Goal: Information Seeking & Learning: Learn about a topic

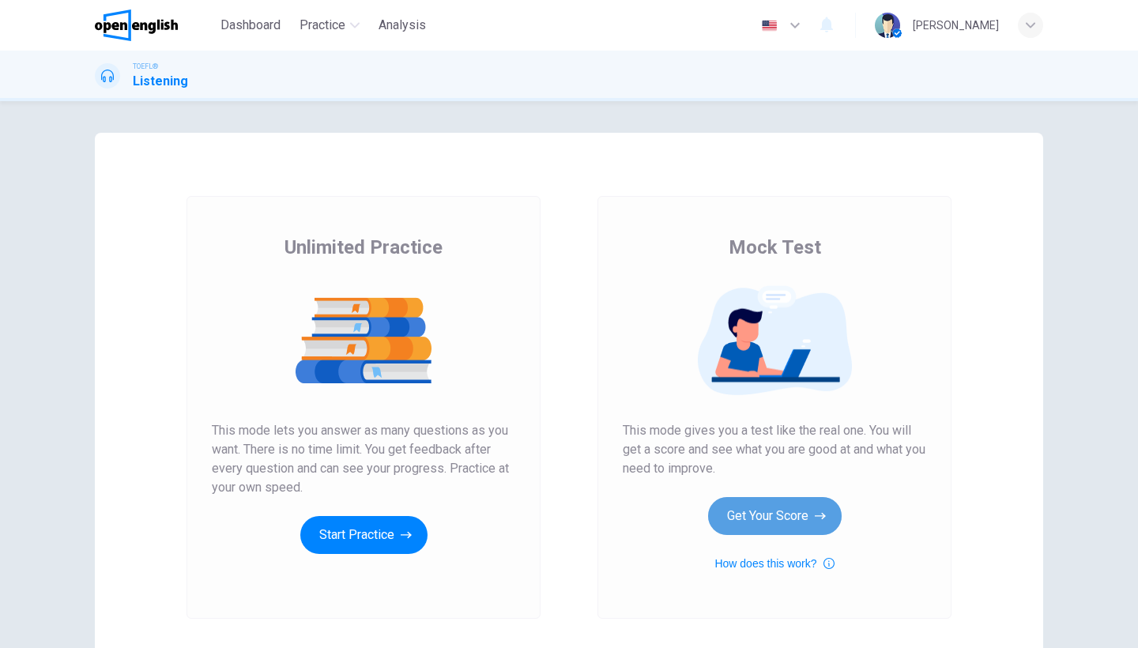
click at [764, 514] on button "Get Your Score" at bounding box center [775, 516] width 134 height 38
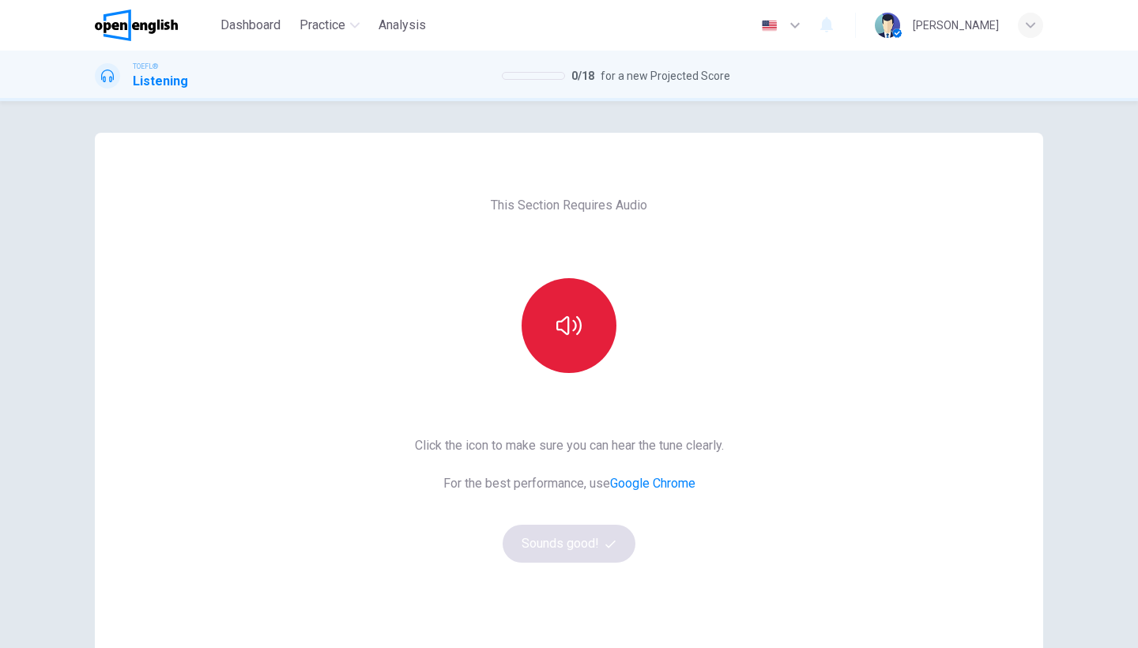
click at [574, 333] on icon "button" at bounding box center [568, 325] width 25 height 25
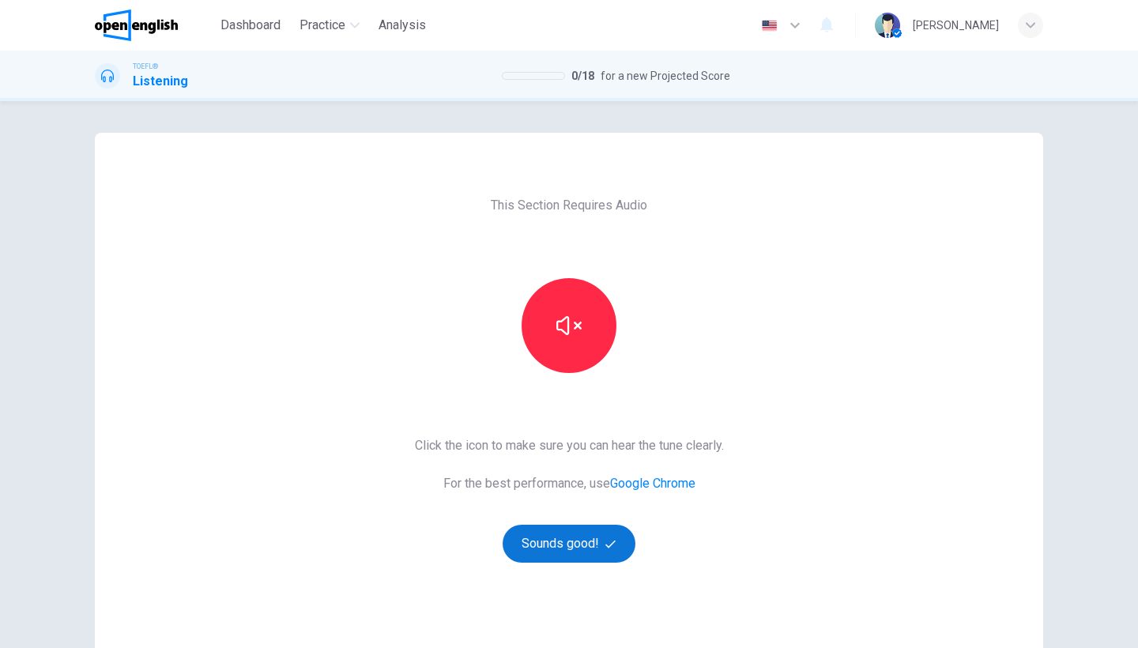
click at [546, 542] on button "Sounds good!" at bounding box center [568, 544] width 133 height 38
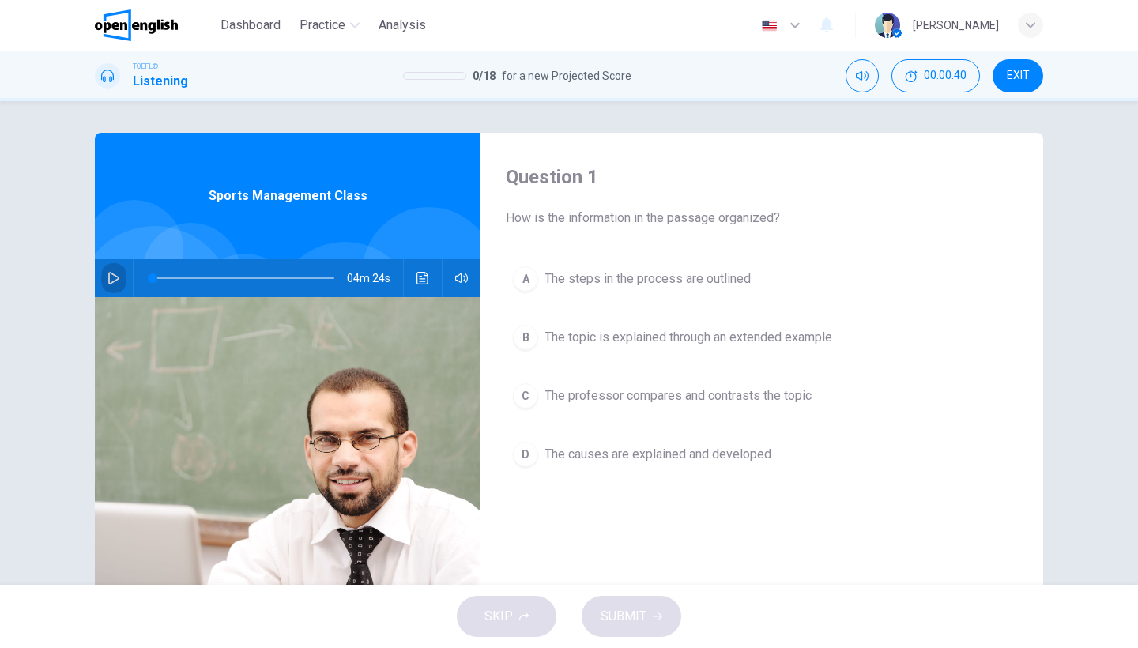
click at [117, 278] on icon "button" at bounding box center [113, 278] width 13 height 13
type input "*"
click at [524, 335] on div "B" at bounding box center [525, 337] width 25 height 25
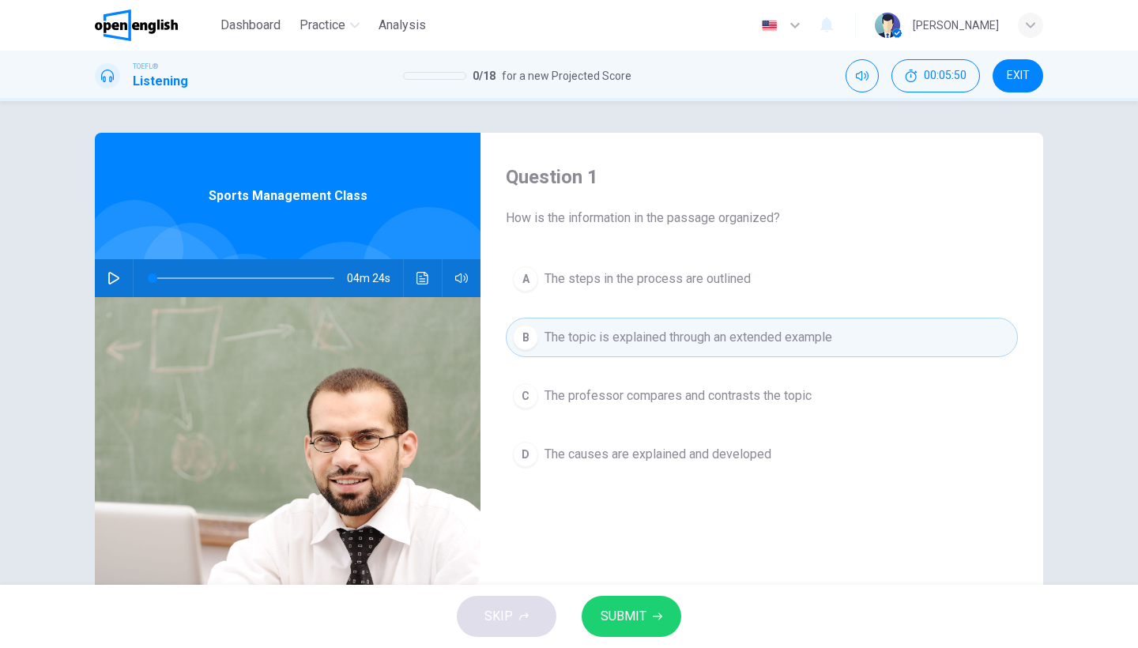
click at [619, 613] on span "SUBMIT" at bounding box center [623, 616] width 46 height 22
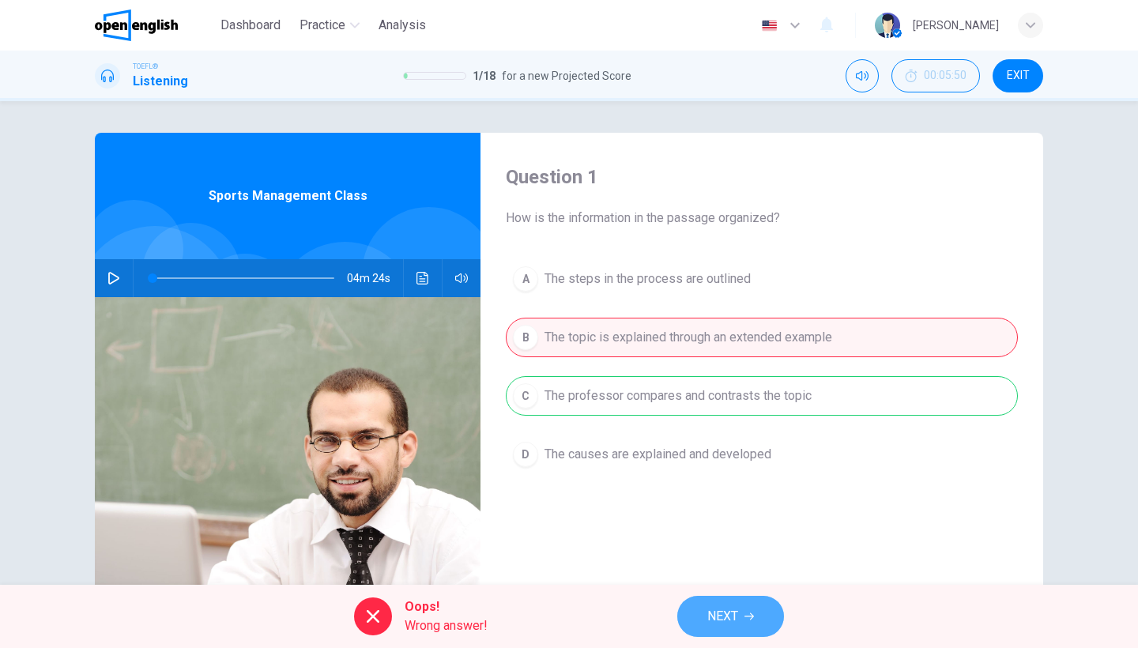
click at [719, 622] on span "NEXT" at bounding box center [722, 616] width 31 height 22
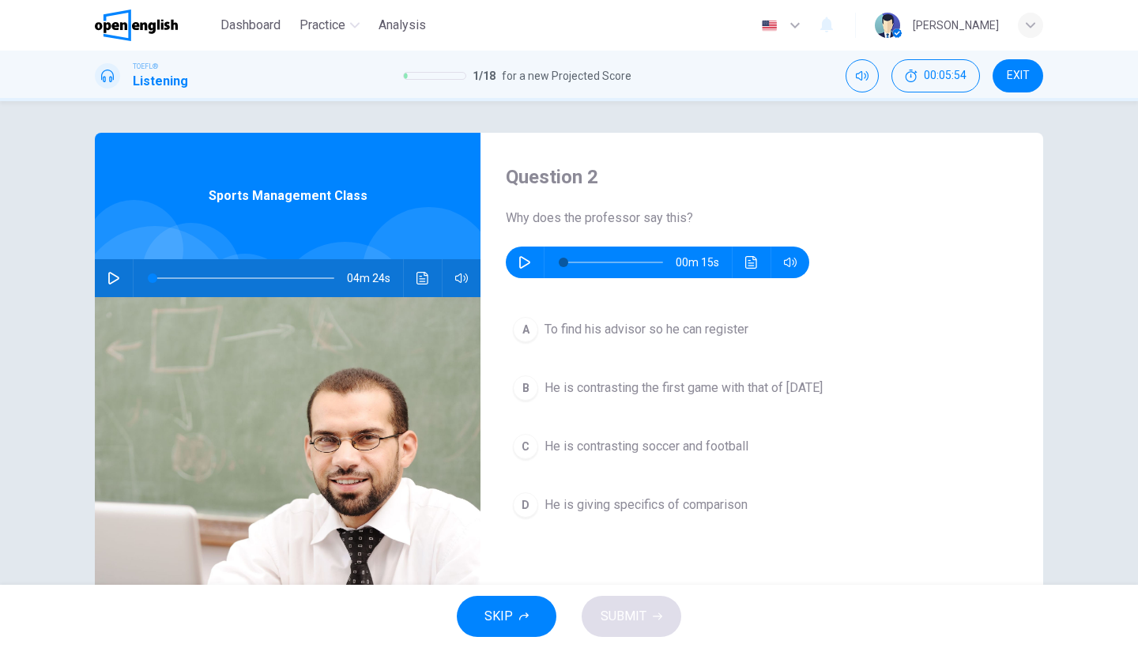
click at [522, 256] on icon "button" at bounding box center [524, 262] width 13 height 13
click at [524, 254] on button "button" at bounding box center [524, 263] width 25 height 32
type input "*"
click at [592, 442] on span "He is contrasting soccer and football" at bounding box center [646, 446] width 204 height 19
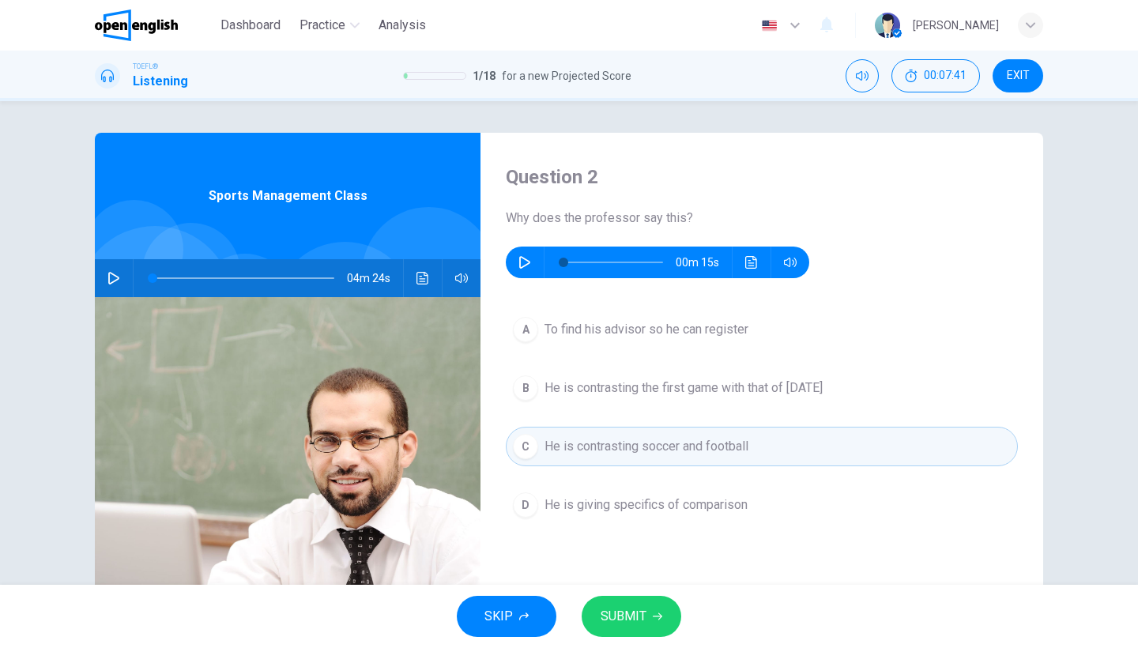
click at [625, 620] on span "SUBMIT" at bounding box center [623, 616] width 46 height 22
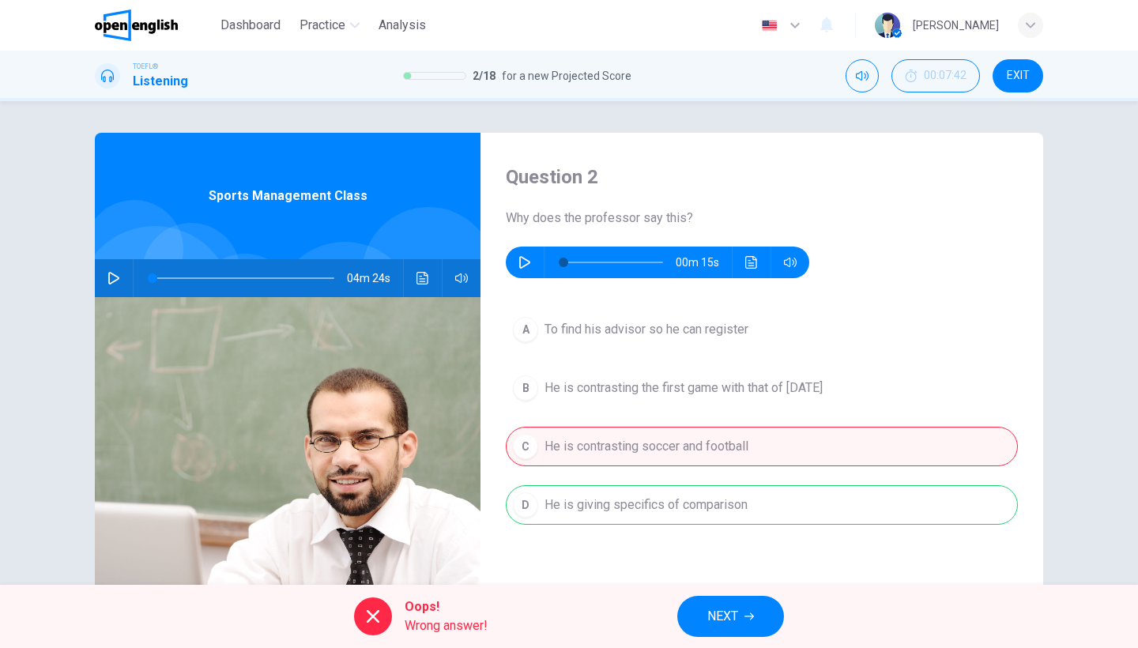
click at [717, 621] on span "NEXT" at bounding box center [722, 616] width 31 height 22
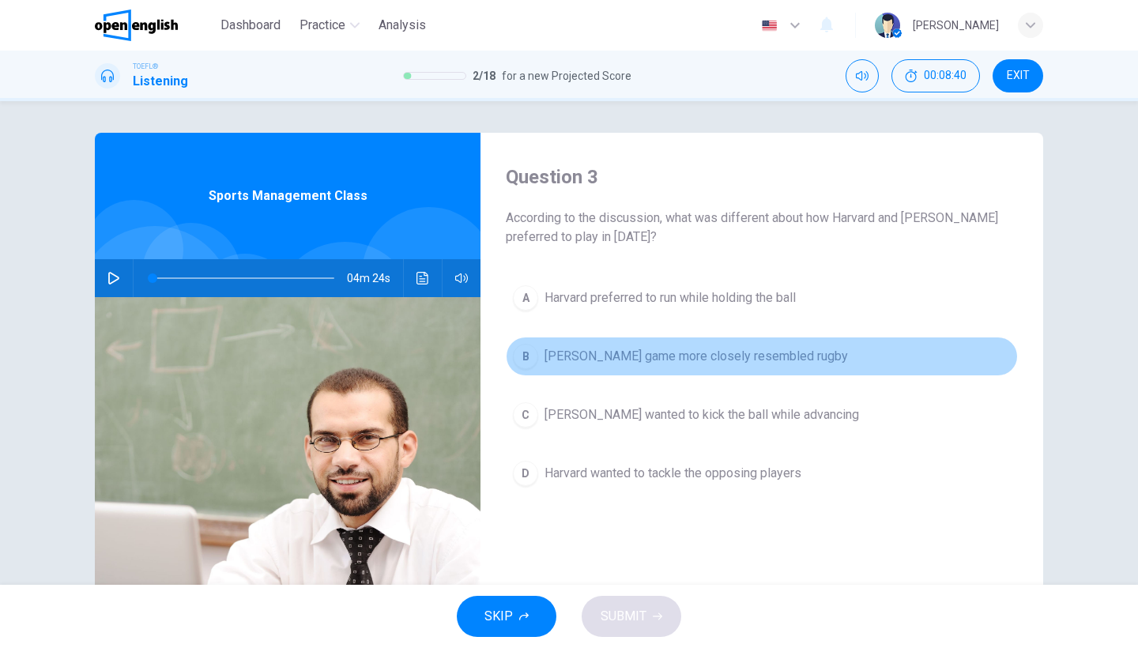
click at [620, 356] on span "[PERSON_NAME] game more closely resembled rugby" at bounding box center [695, 356] width 303 height 19
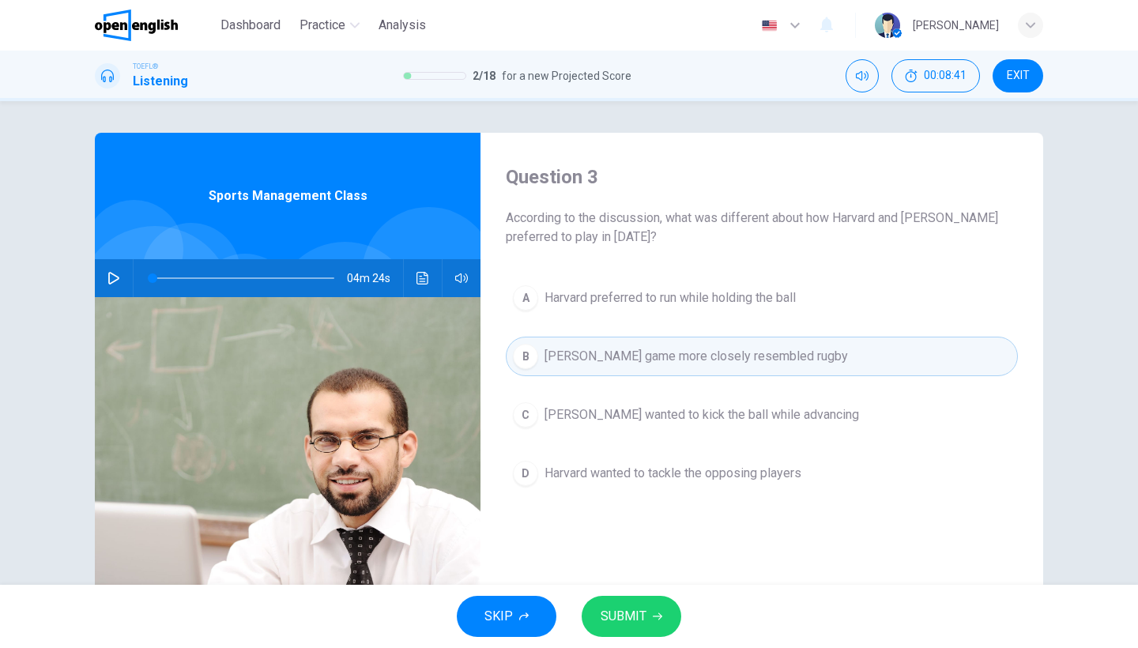
click at [642, 609] on span "SUBMIT" at bounding box center [623, 616] width 46 height 22
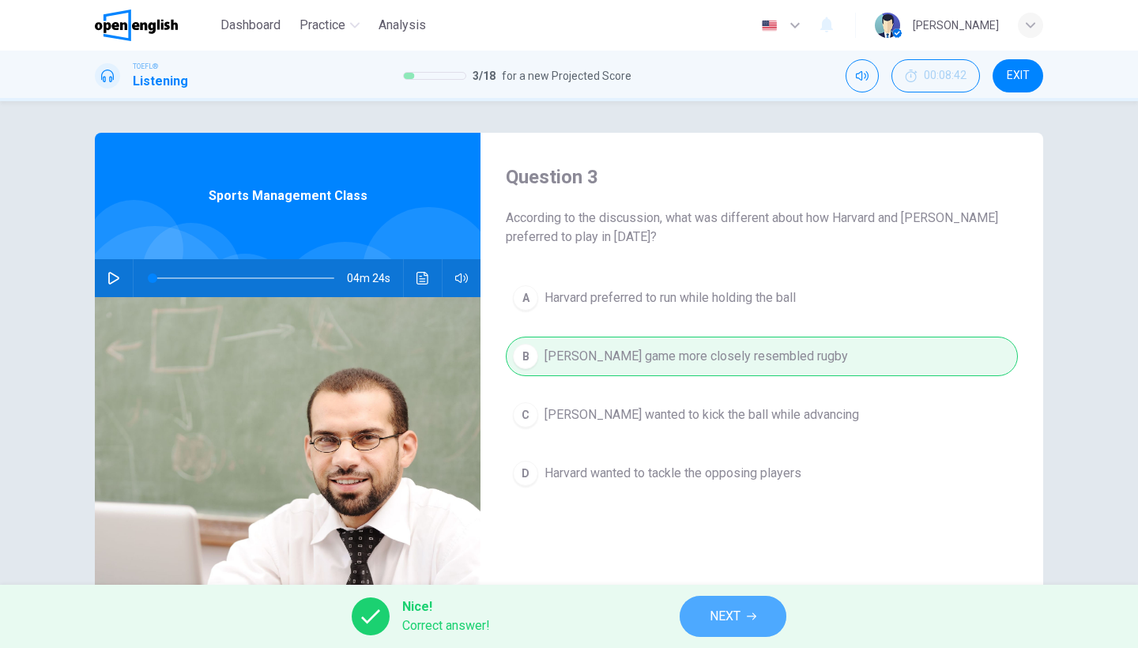
click at [715, 615] on span "NEXT" at bounding box center [724, 616] width 31 height 22
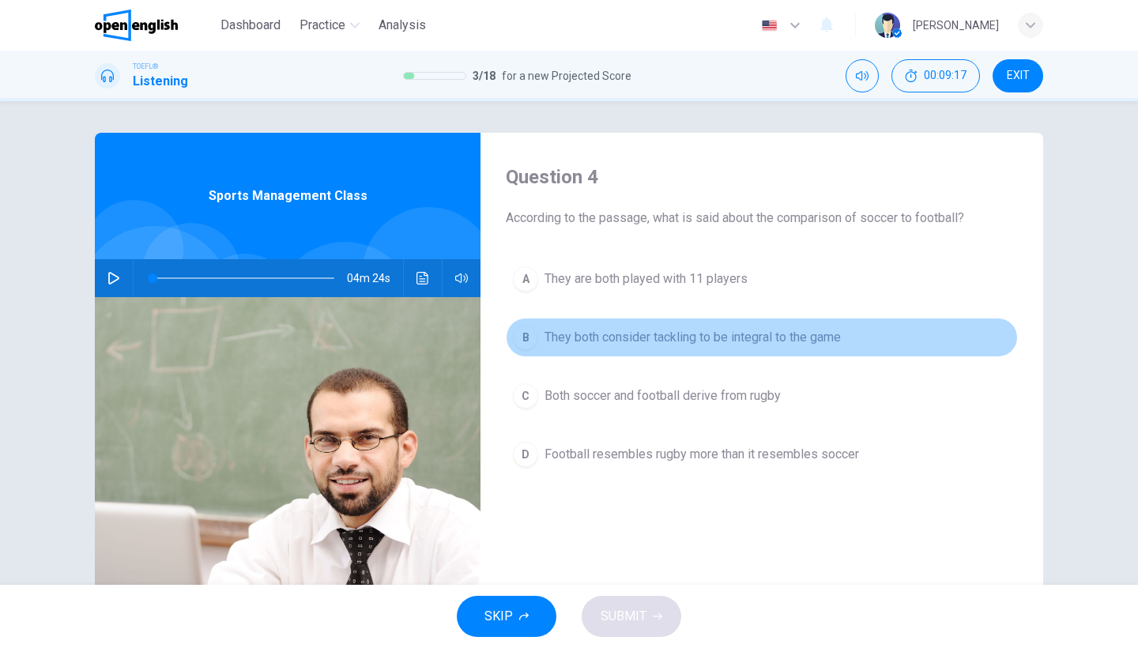
click at [721, 331] on span "They both consider tackling to be integral to the game" at bounding box center [692, 337] width 296 height 19
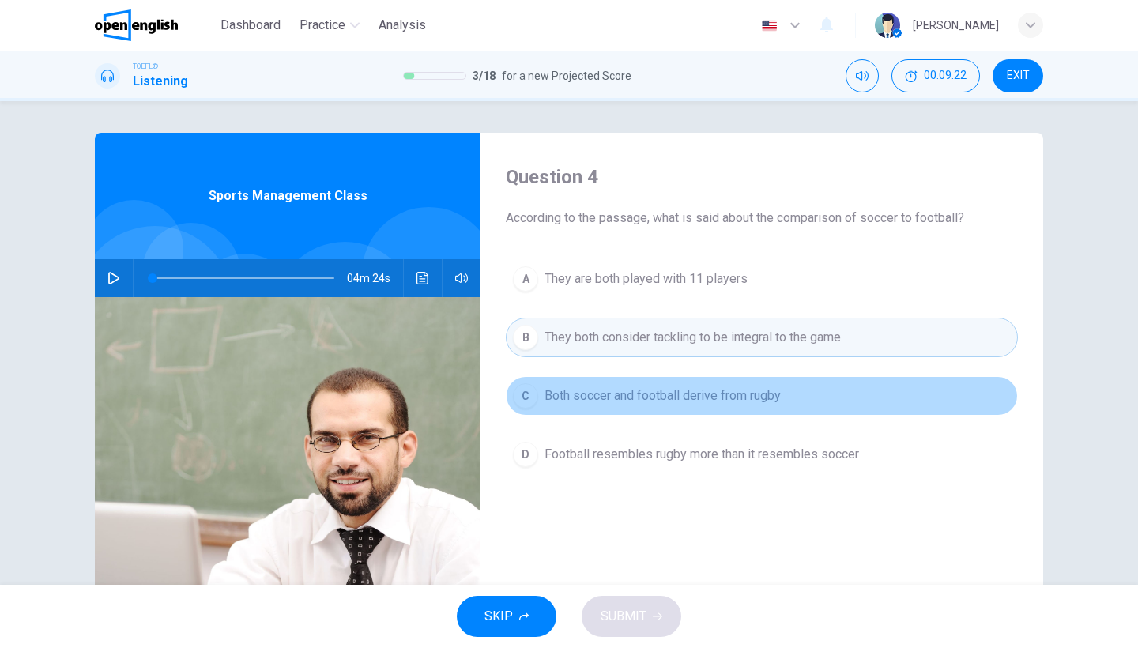
click at [603, 392] on span "Both soccer and football derive from rugby" at bounding box center [662, 395] width 236 height 19
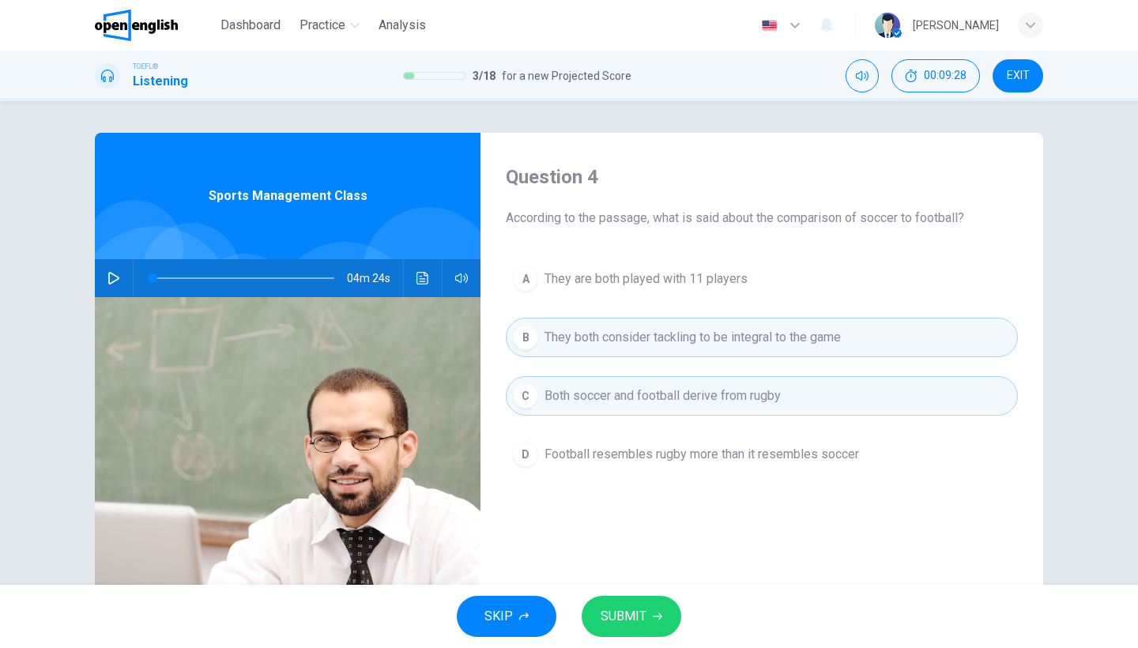
click at [603, 386] on span "Both soccer and football derive from rugby" at bounding box center [662, 395] width 236 height 19
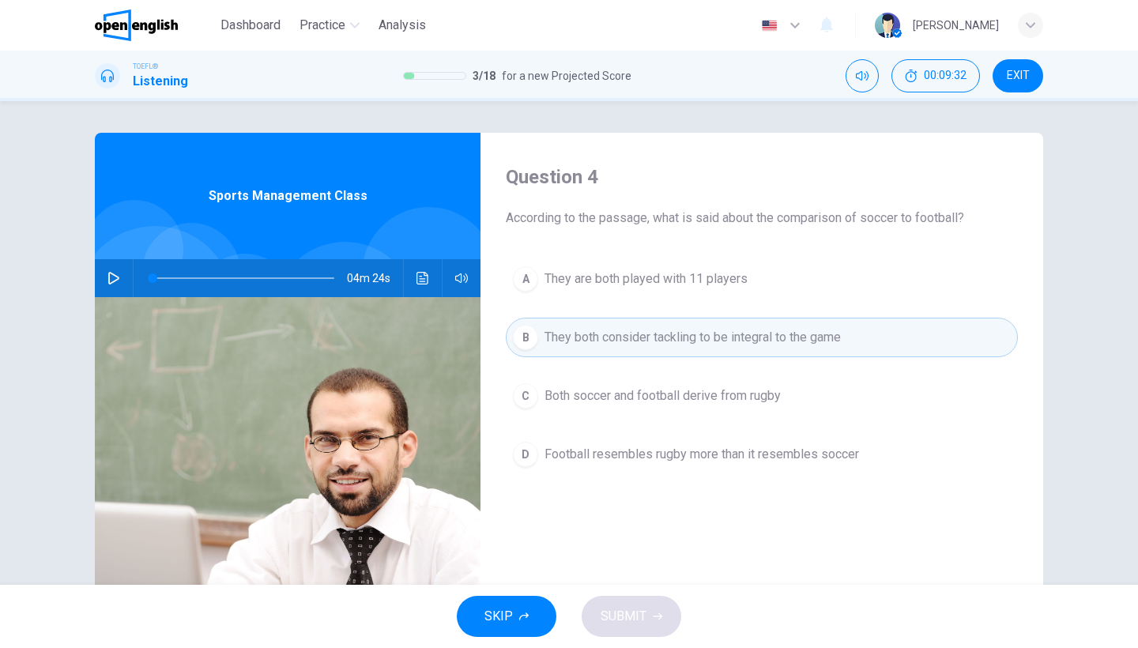
click at [623, 456] on span "Football resembles rugby more than it resembles soccer" at bounding box center [701, 454] width 314 height 19
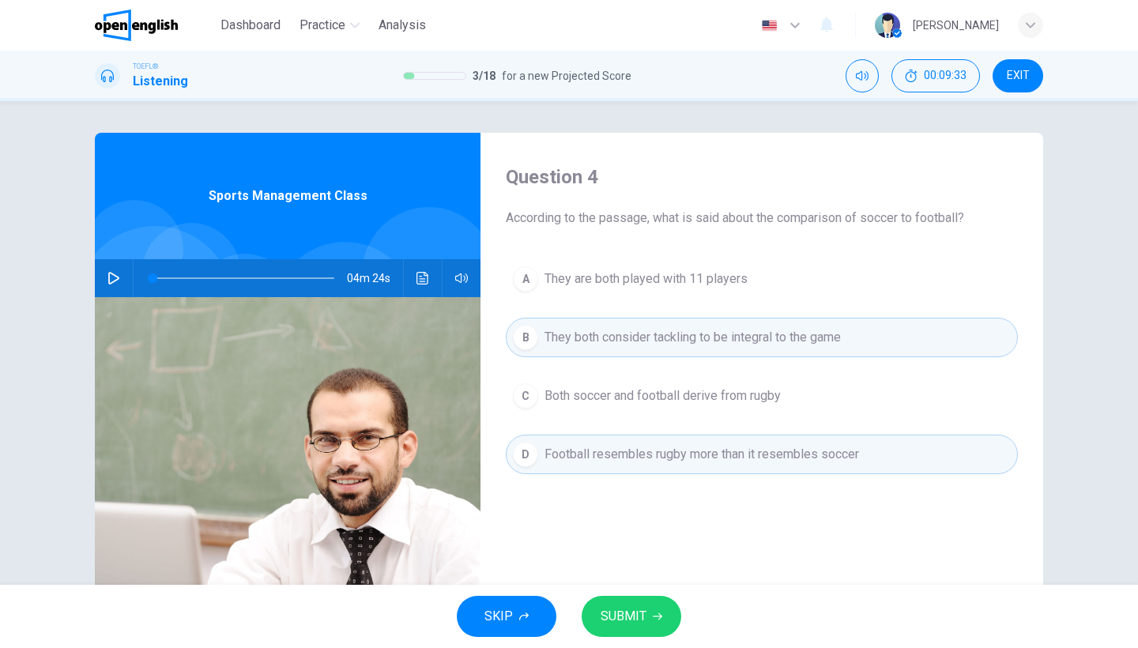
click at [637, 619] on span "SUBMIT" at bounding box center [623, 616] width 46 height 22
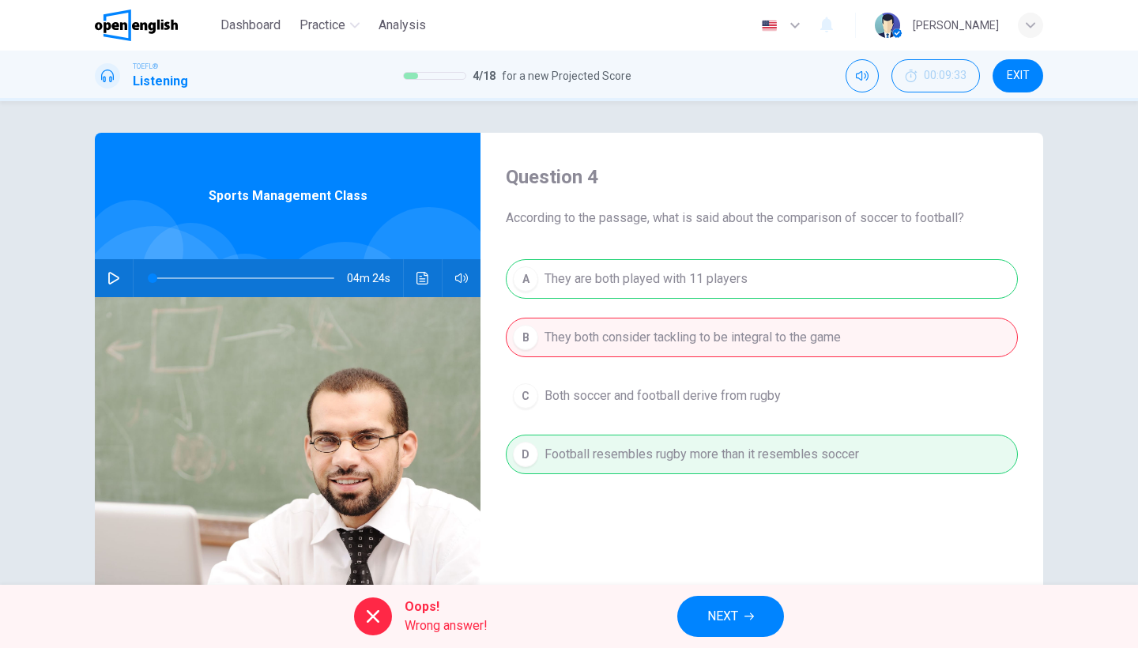
click at [717, 625] on span "NEXT" at bounding box center [722, 616] width 31 height 22
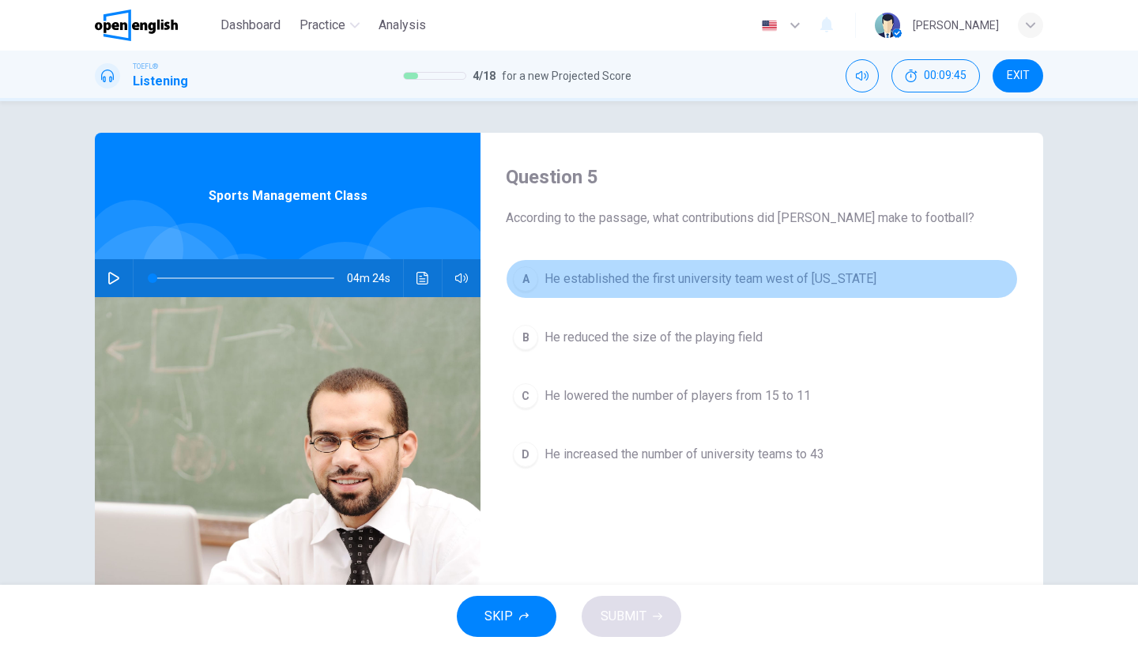
click at [698, 284] on span "He established the first university team west of [US_STATE]" at bounding box center [710, 278] width 332 height 19
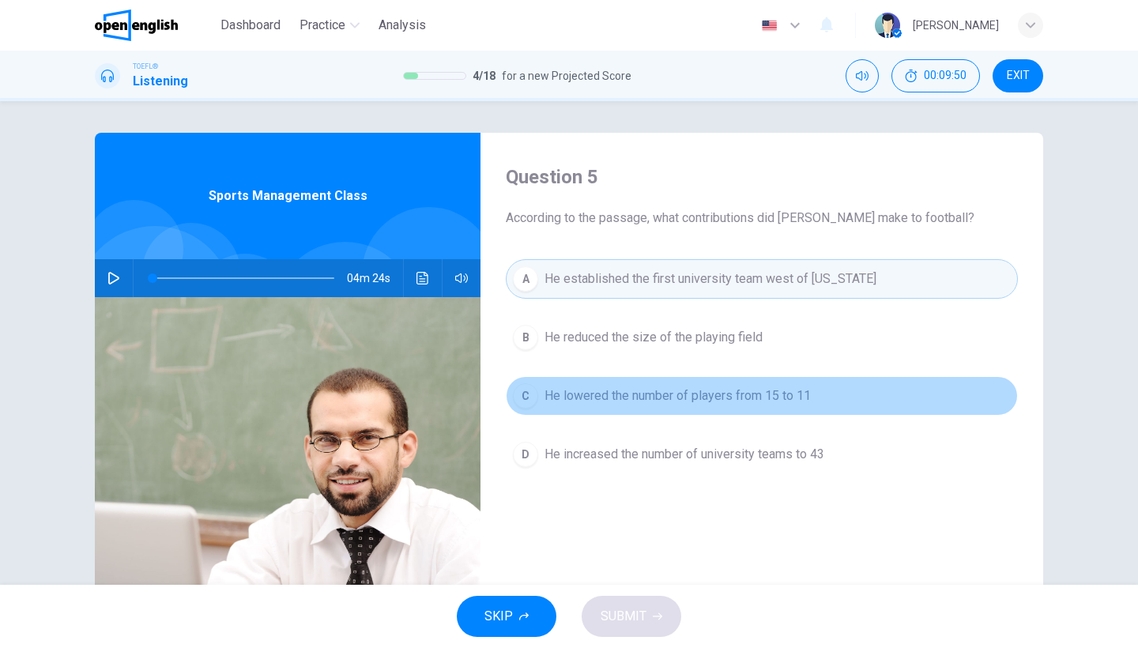
click at [630, 397] on span "He lowered the number of players from 15 to 11" at bounding box center [677, 395] width 266 height 19
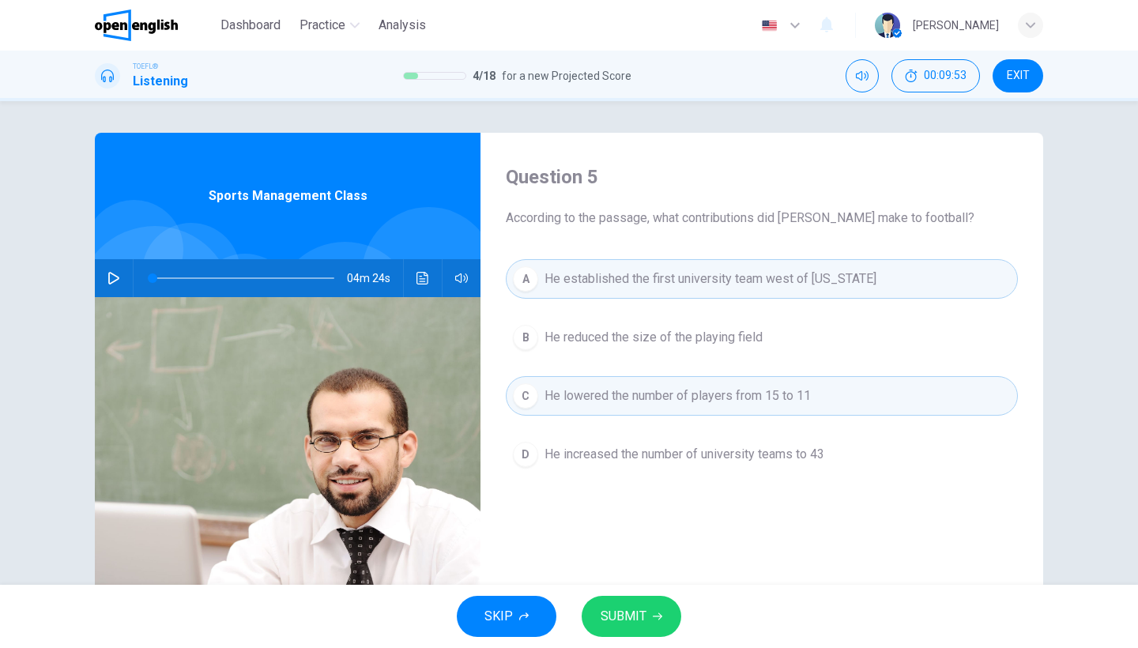
click at [657, 627] on button "SUBMIT" at bounding box center [631, 616] width 100 height 41
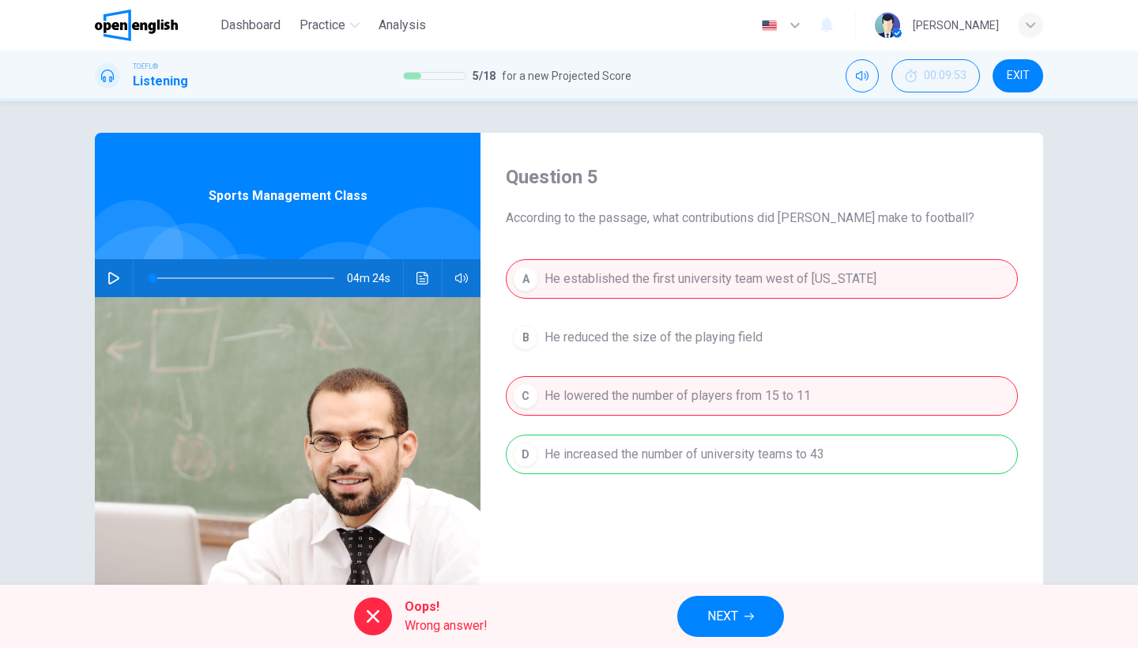
click at [729, 622] on span "NEXT" at bounding box center [722, 616] width 31 height 22
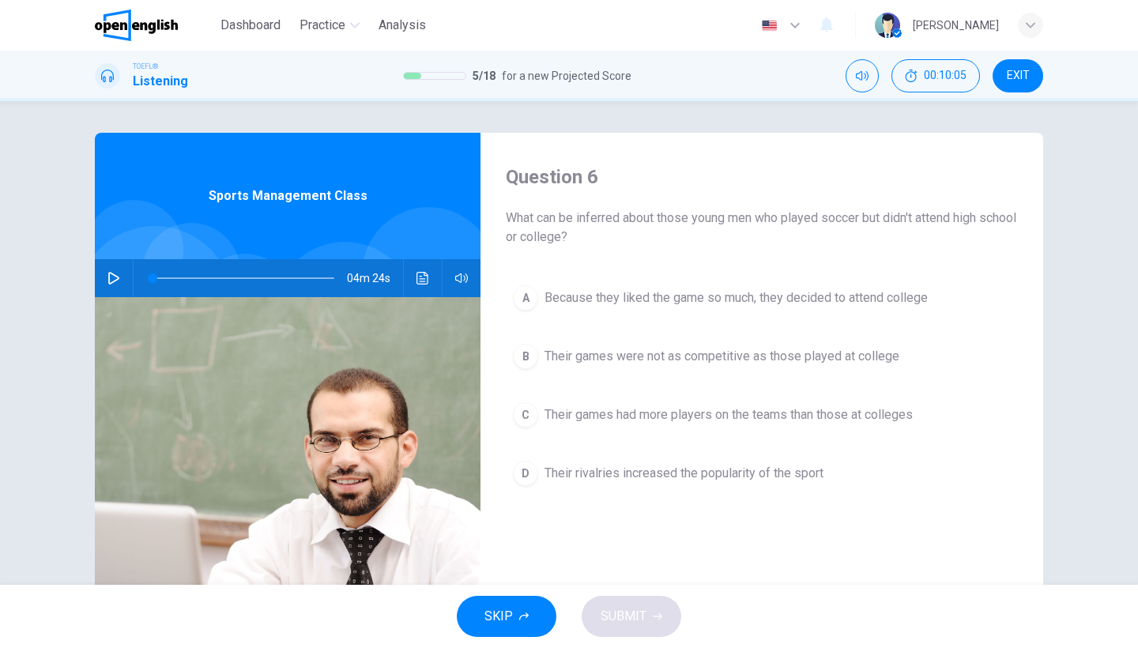
click at [1015, 78] on span "EXIT" at bounding box center [1018, 76] width 23 height 13
